Goal: Information Seeking & Learning: Learn about a topic

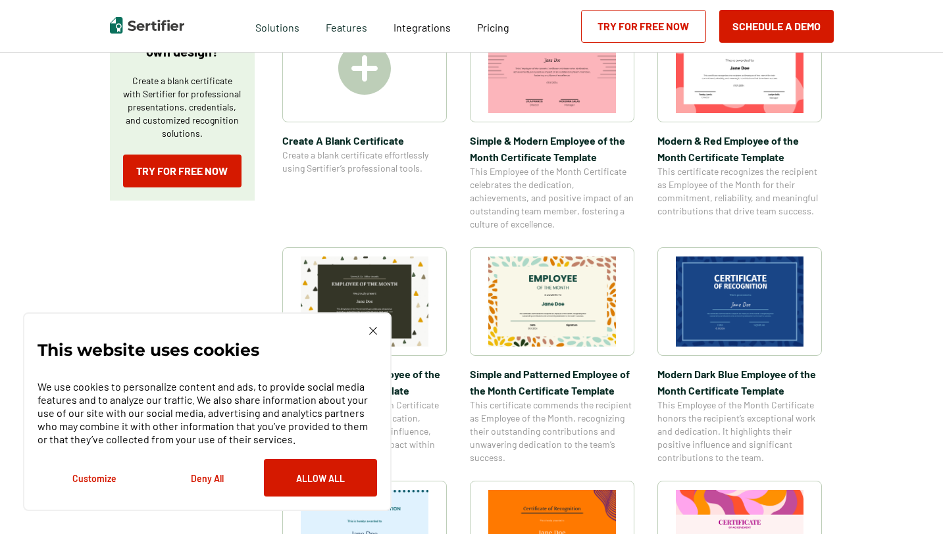
scroll to position [282, 0]
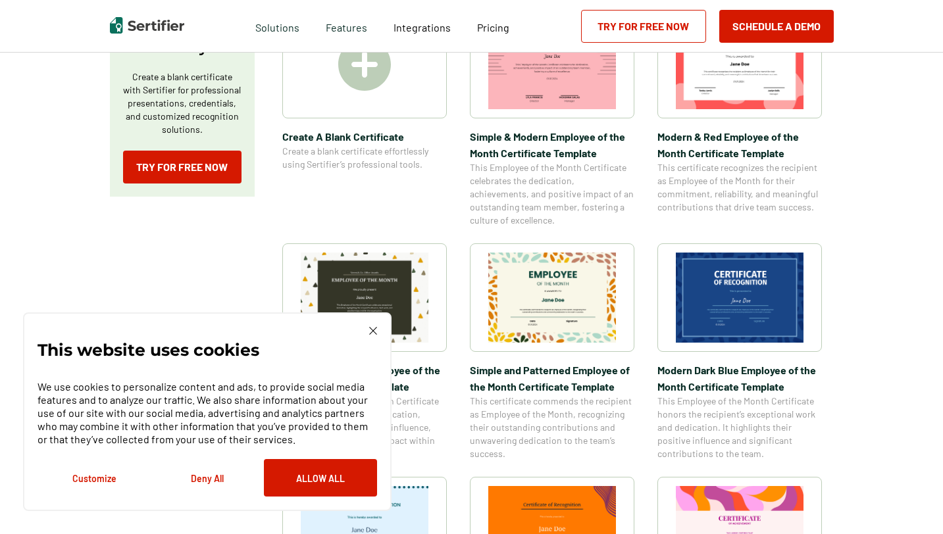
click at [374, 330] on img at bounding box center [373, 331] width 8 height 8
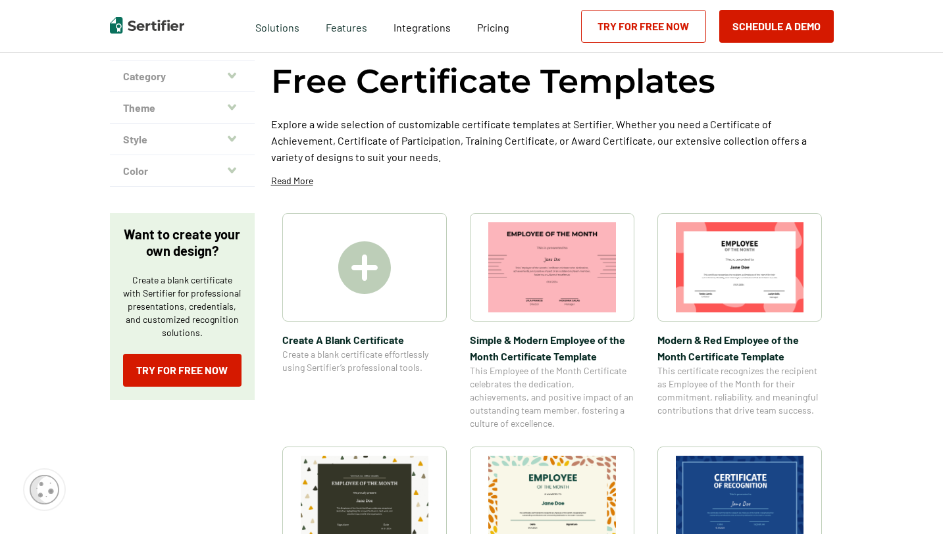
scroll to position [0, 0]
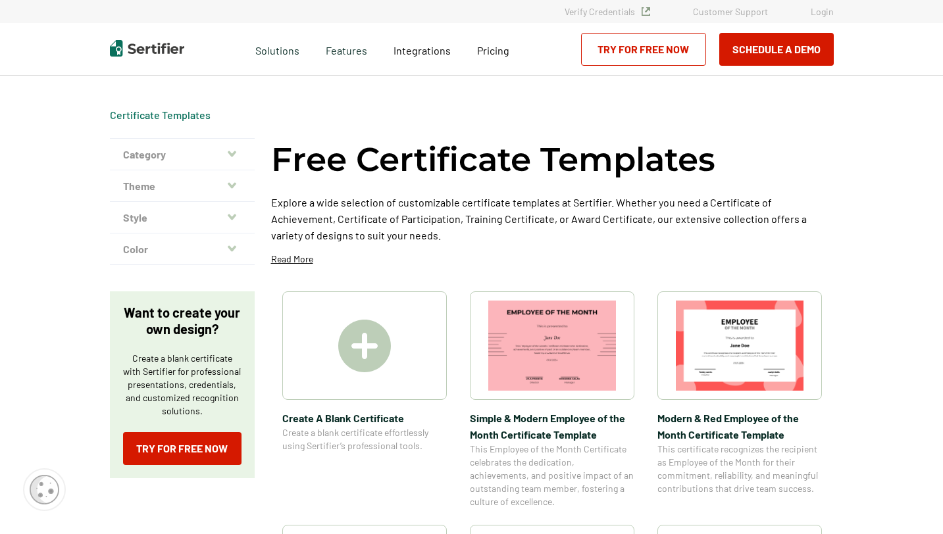
click at [218, 178] on button "Theme" at bounding box center [182, 186] width 145 height 32
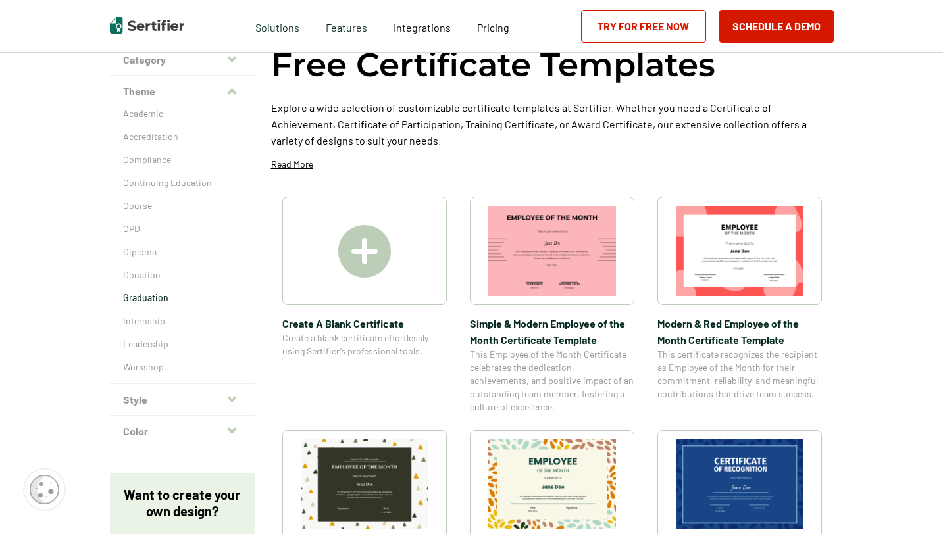
scroll to position [95, 0]
click at [174, 61] on button "Category" at bounding box center [182, 59] width 145 height 32
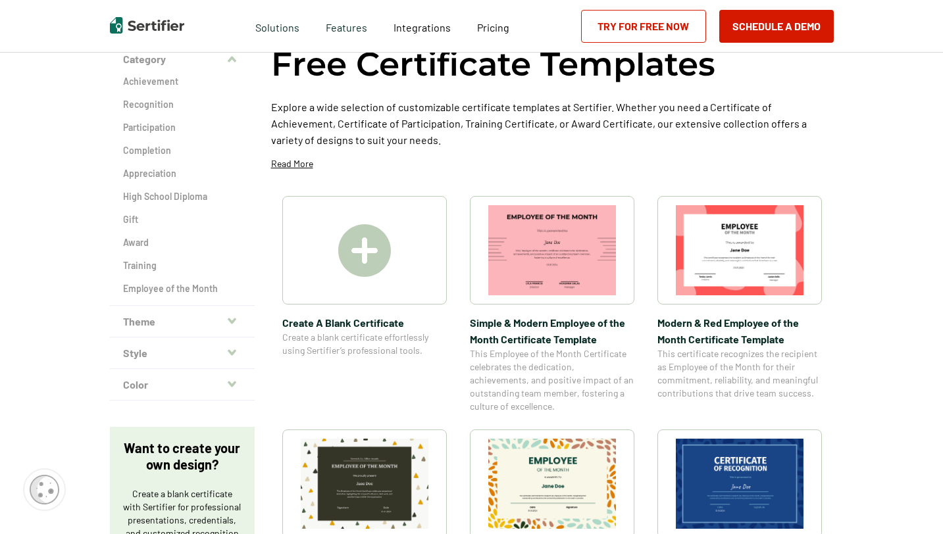
click at [176, 61] on button "Category" at bounding box center [182, 59] width 145 height 32
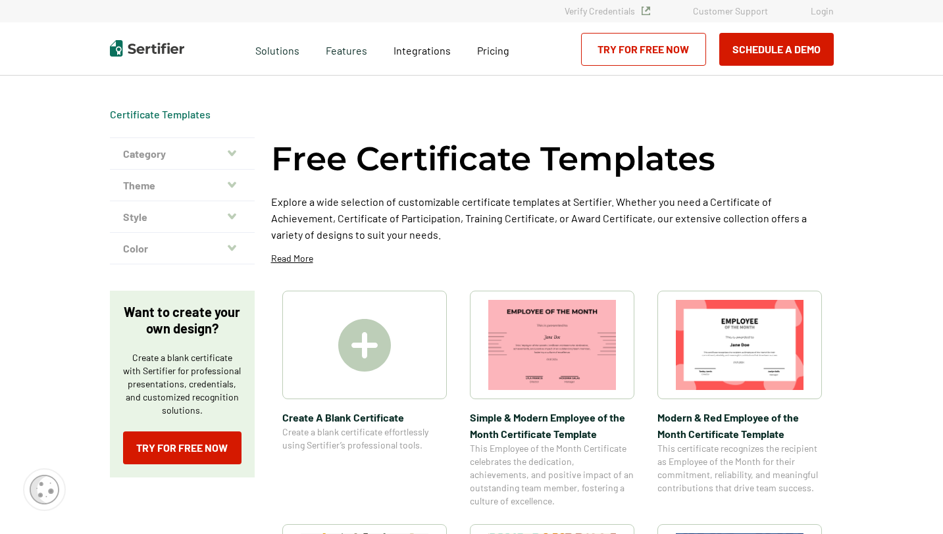
scroll to position [0, 0]
click at [202, 161] on button "Category" at bounding box center [182, 155] width 145 height 32
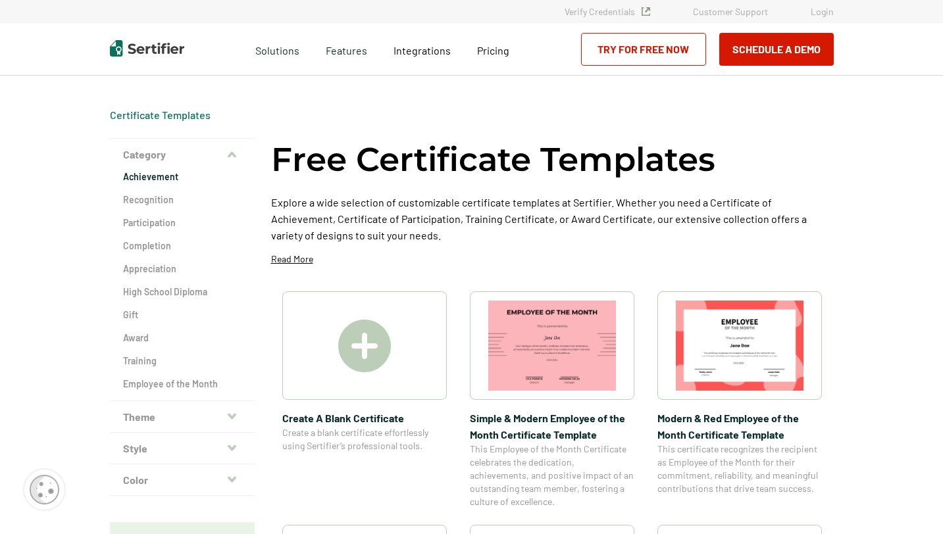
click at [174, 178] on h2 "Achievement" at bounding box center [182, 176] width 118 height 13
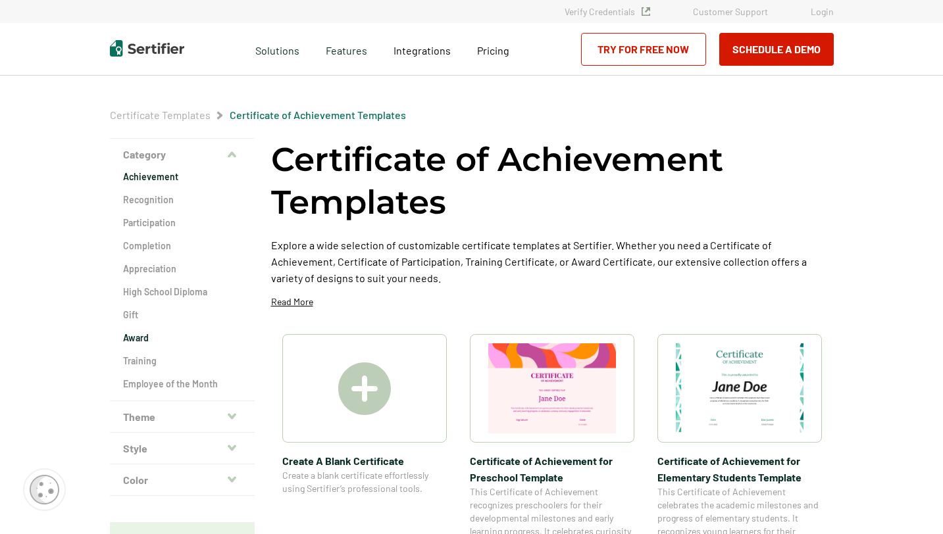
click at [149, 342] on h2 "Award" at bounding box center [182, 338] width 118 height 13
